Goal: Task Accomplishment & Management: Complete application form

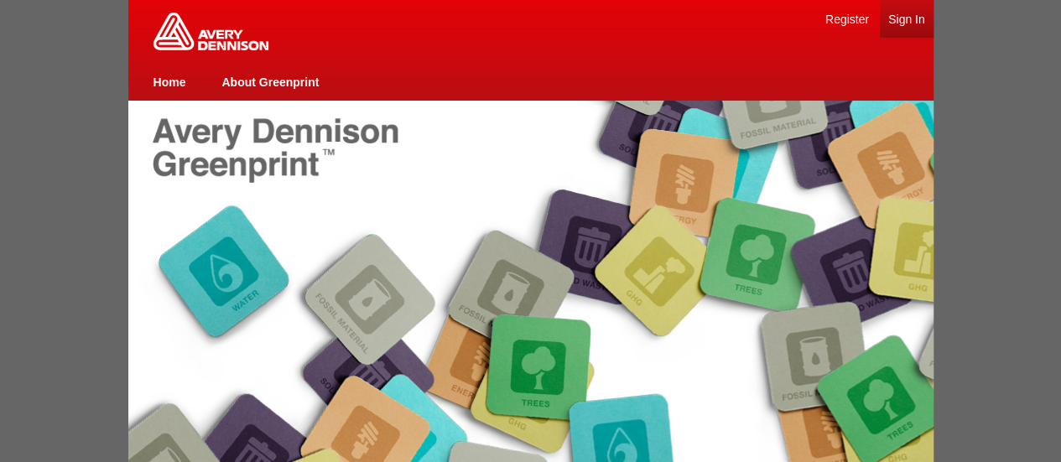
click at [899, 18] on link "Sign In" at bounding box center [906, 19] width 37 height 13
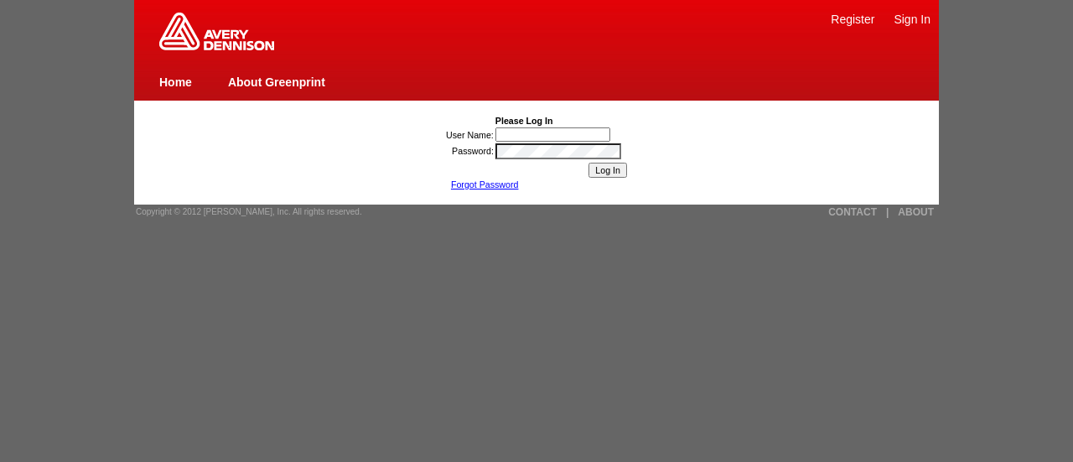
type input "[PERSON_NAME]"
click at [614, 169] on input "Log In" at bounding box center [608, 170] width 39 height 15
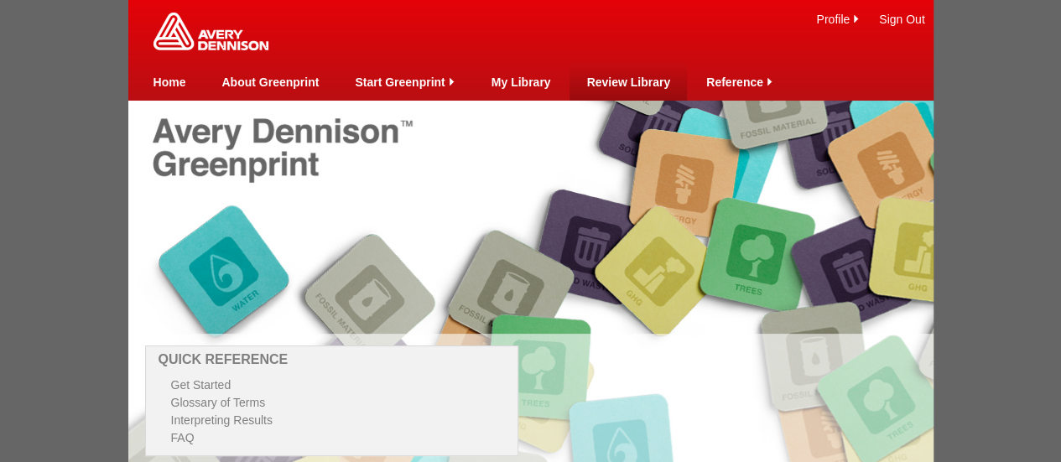
click at [636, 81] on link "Review Library" at bounding box center [628, 81] width 84 height 13
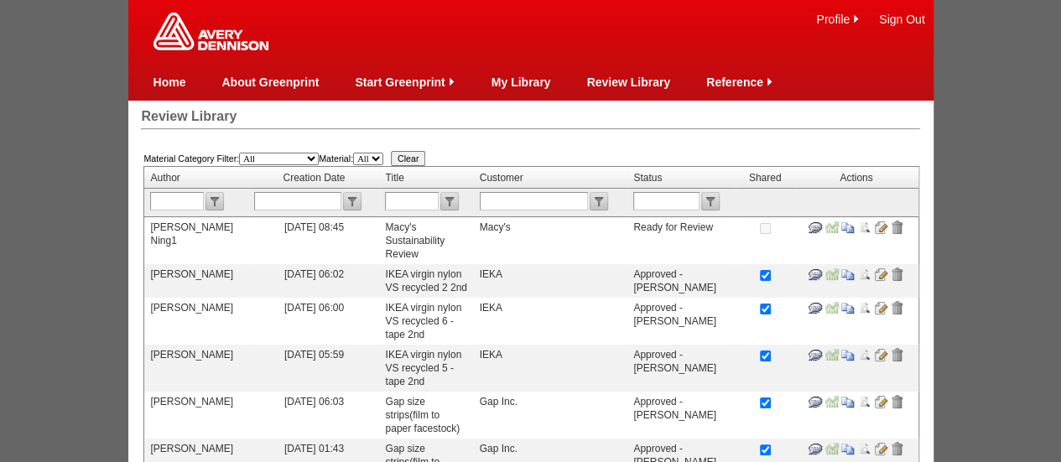
click at [880, 232] on input "image" at bounding box center [880, 226] width 13 height 13
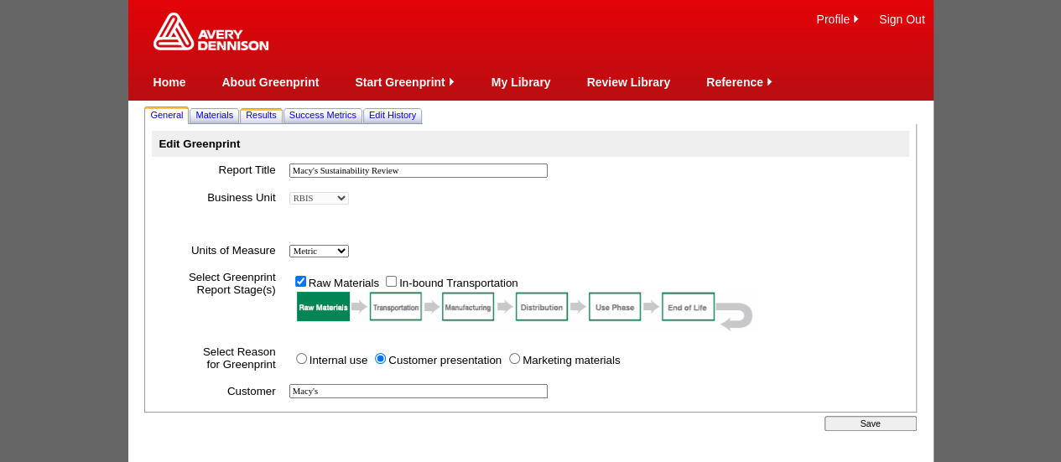
click at [257, 118] on span "Results" at bounding box center [261, 115] width 31 height 10
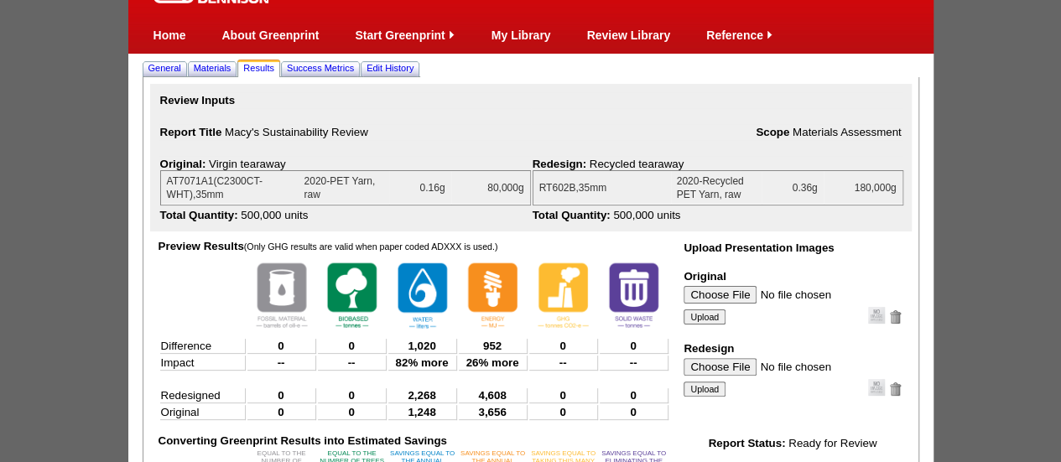
scroll to position [84, 0]
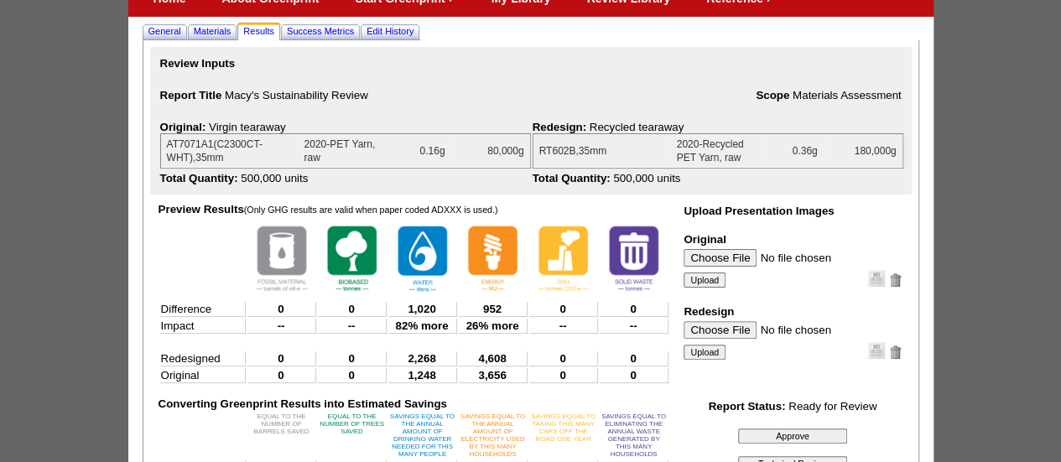
click at [773, 435] on input "Approve" at bounding box center [792, 435] width 109 height 15
